Goal: Transaction & Acquisition: Download file/media

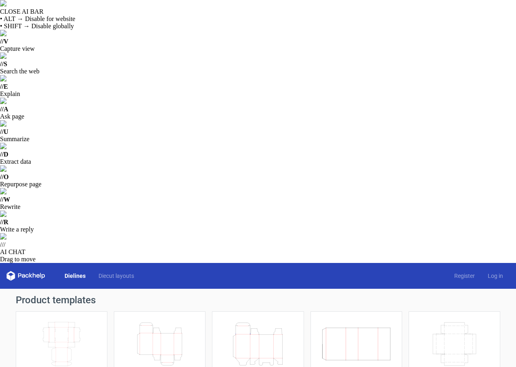
click at [187, 322] on icon "Height Depth Width" at bounding box center [159, 344] width 71 height 45
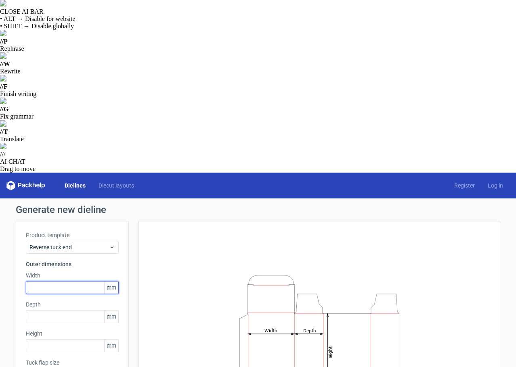
click at [54, 281] on input "text" at bounding box center [72, 287] width 93 height 13
type input "100"
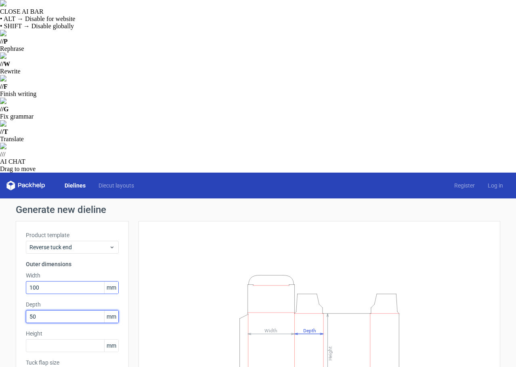
type input "50"
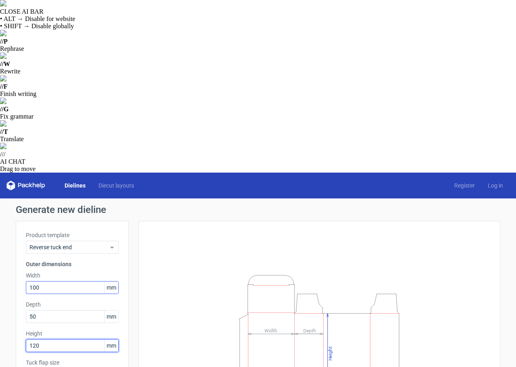
type input "120"
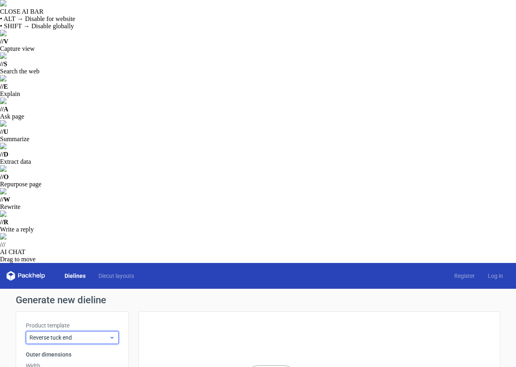
click at [93, 334] on span "Reverse tuck end" at bounding box center [68, 338] width 79 height 8
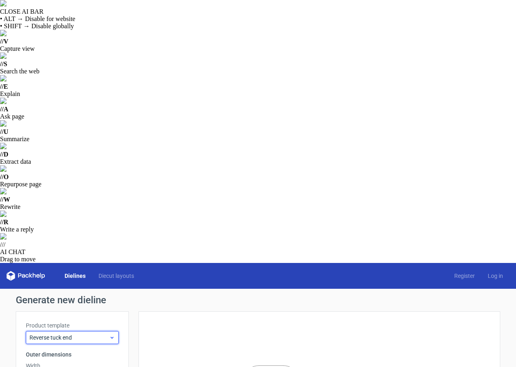
click at [98, 334] on span "Reverse tuck end" at bounding box center [68, 338] width 79 height 8
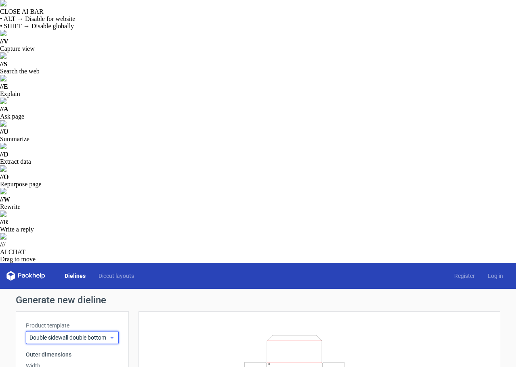
click at [98, 331] on div "Double sidewall double bottom" at bounding box center [72, 337] width 93 height 13
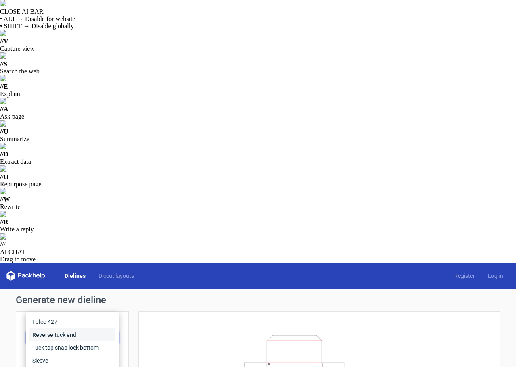
click at [86, 328] on div "Reverse tuck end" at bounding box center [72, 334] width 86 height 13
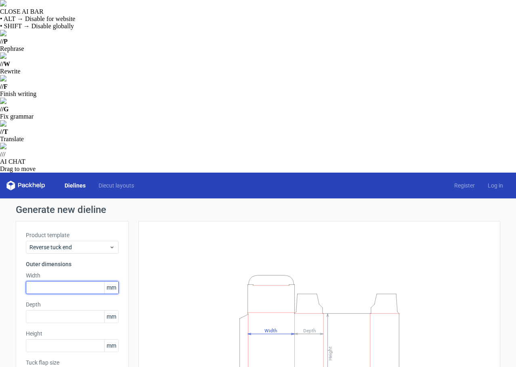
click at [63, 281] on input "text" at bounding box center [72, 287] width 93 height 13
type input "100"
type input "1"
type input "50"
type input "120"
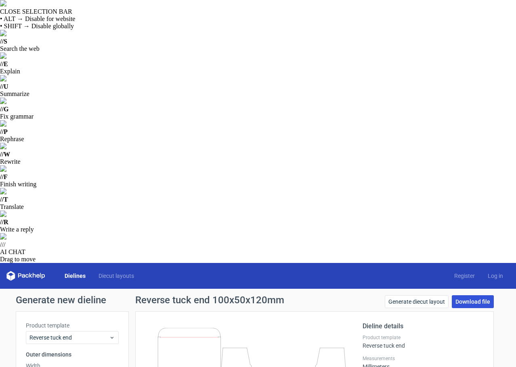
click at [472, 295] on link "Download file" at bounding box center [473, 301] width 42 height 13
